Goal: Task Accomplishment & Management: Manage account settings

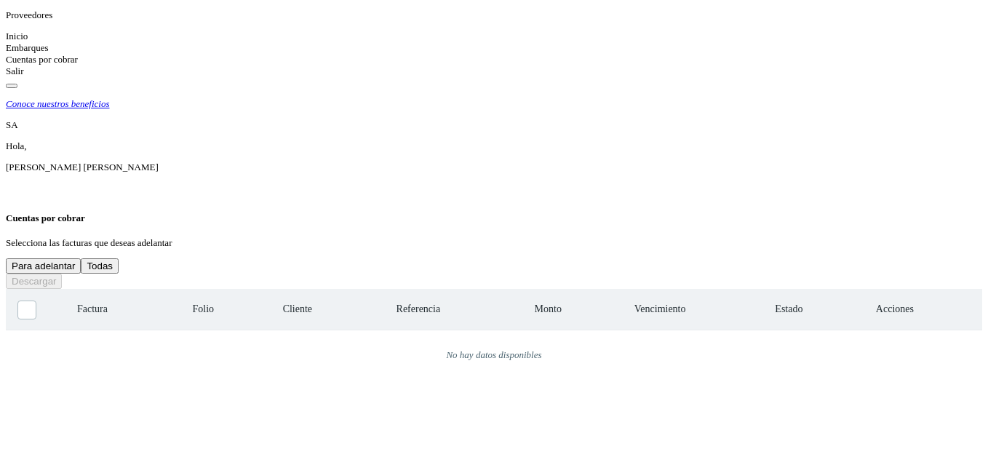
click at [6, 41] on icon at bounding box center [6, 36] width 0 height 11
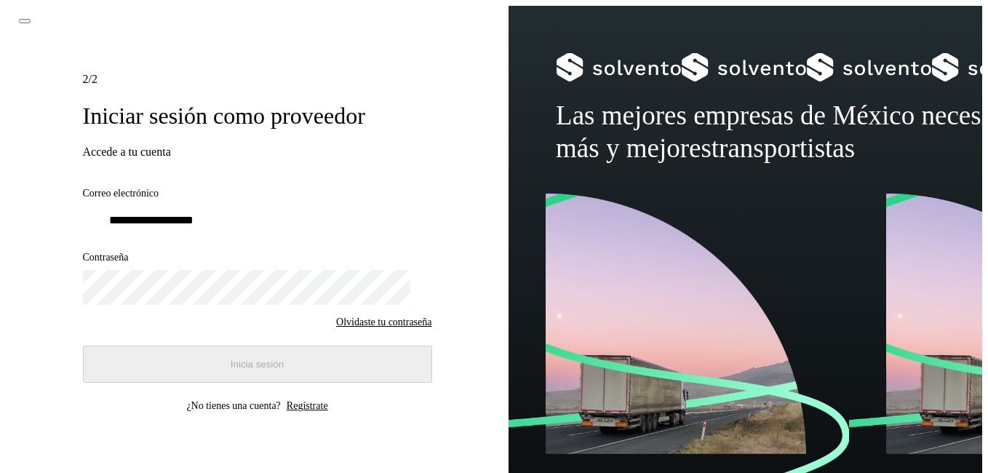
type input "**********"
click at [170, 359] on button "Inicia sesión" at bounding box center [257, 364] width 349 height 37
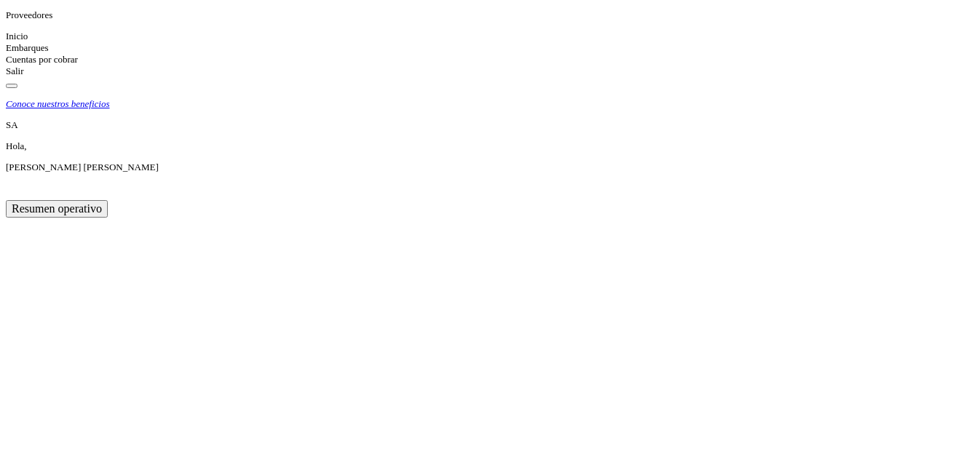
click at [6, 65] on icon at bounding box center [6, 59] width 0 height 11
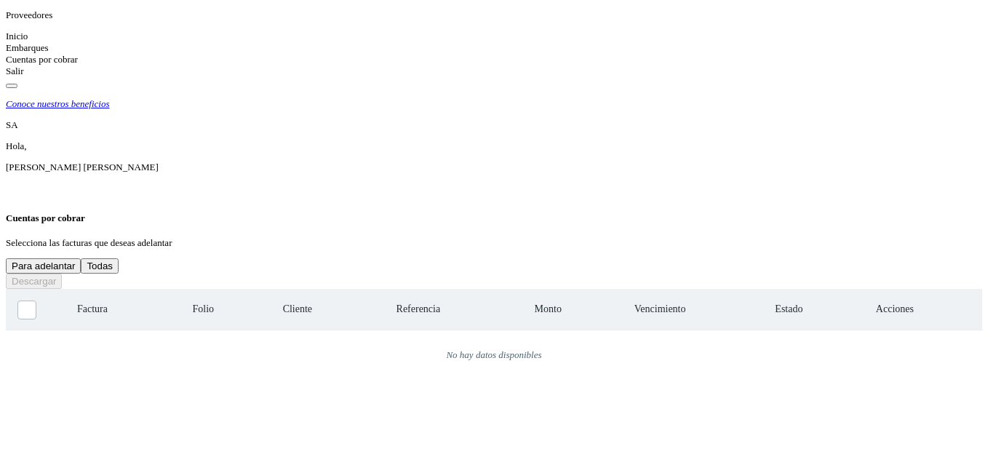
click at [119, 258] on button "Todas" at bounding box center [100, 265] width 38 height 15
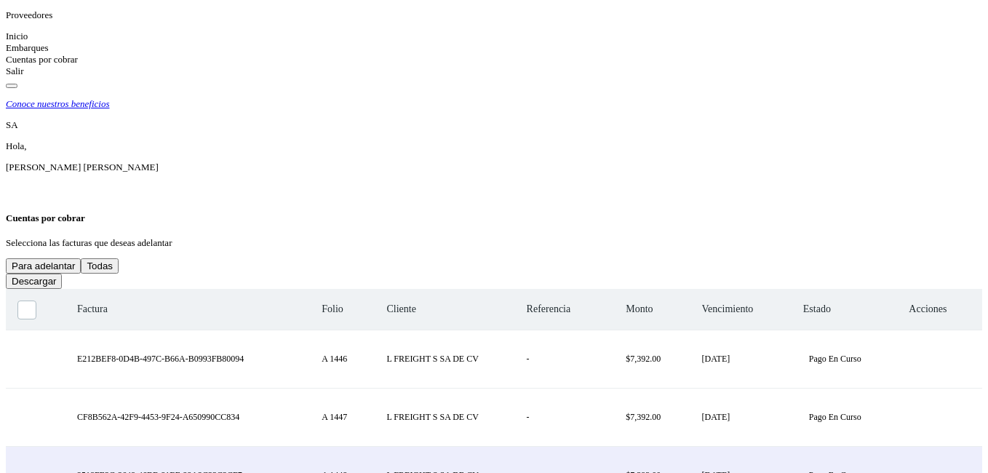
scroll to position [364, 0]
